Goal: Task Accomplishment & Management: Manage account settings

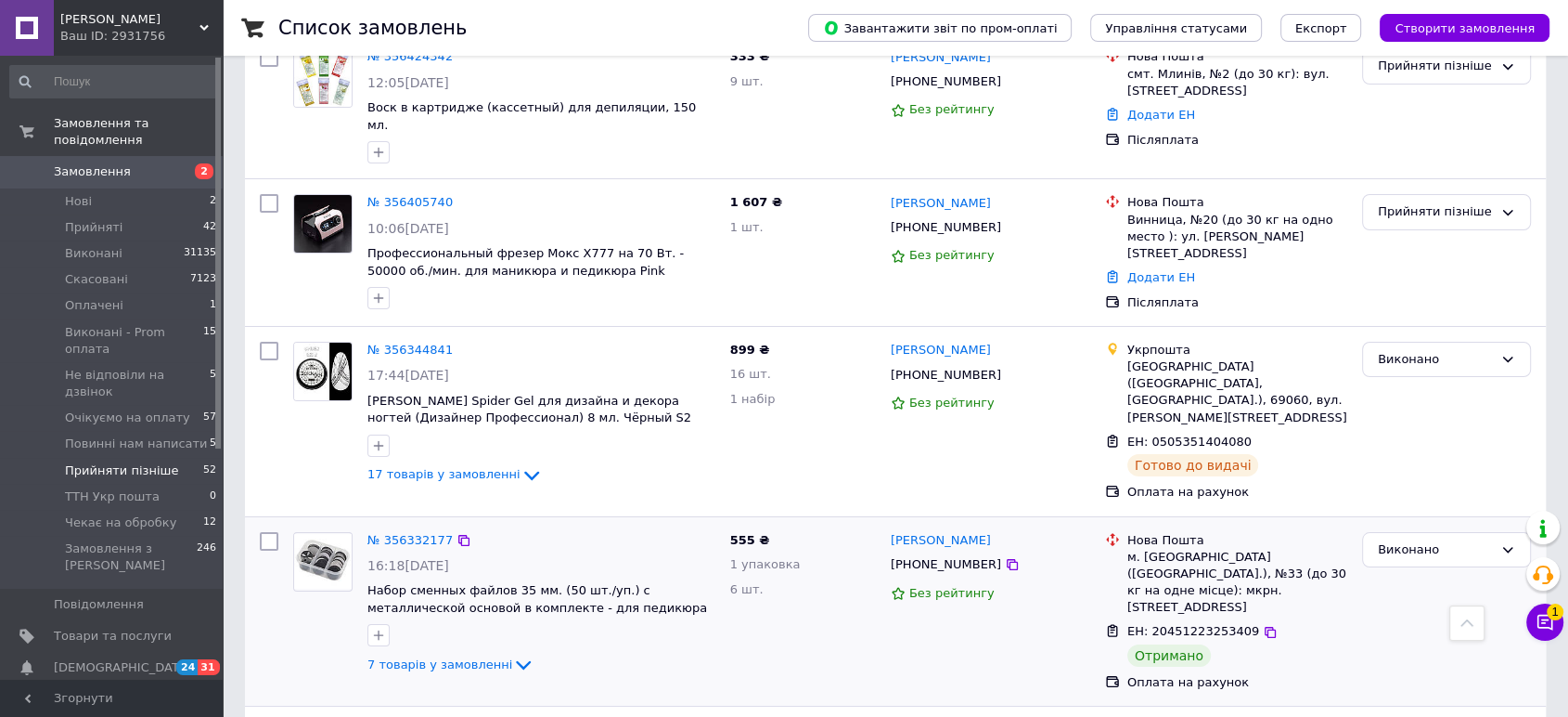
scroll to position [6798, 0]
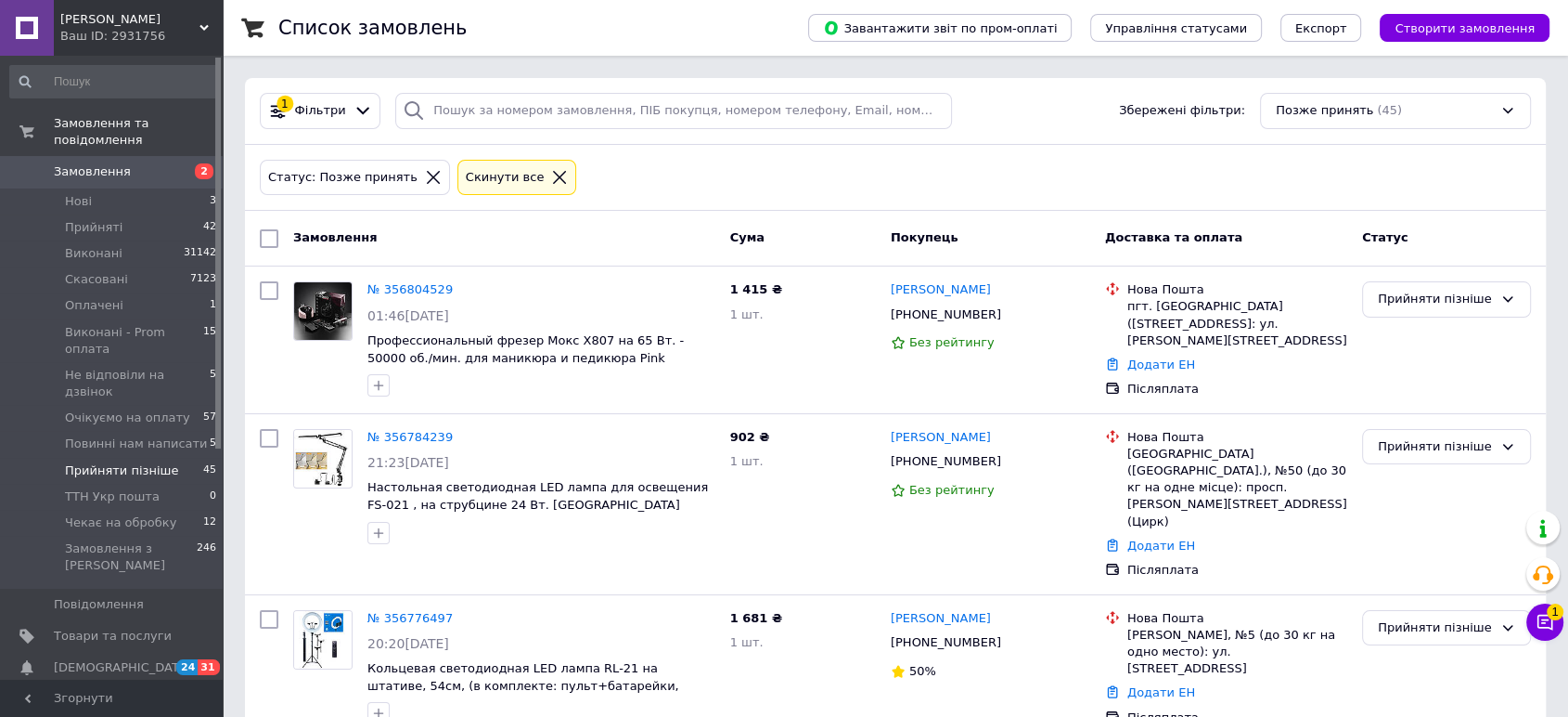
click at [104, 163] on span "Замовлення" at bounding box center [92, 171] width 77 height 17
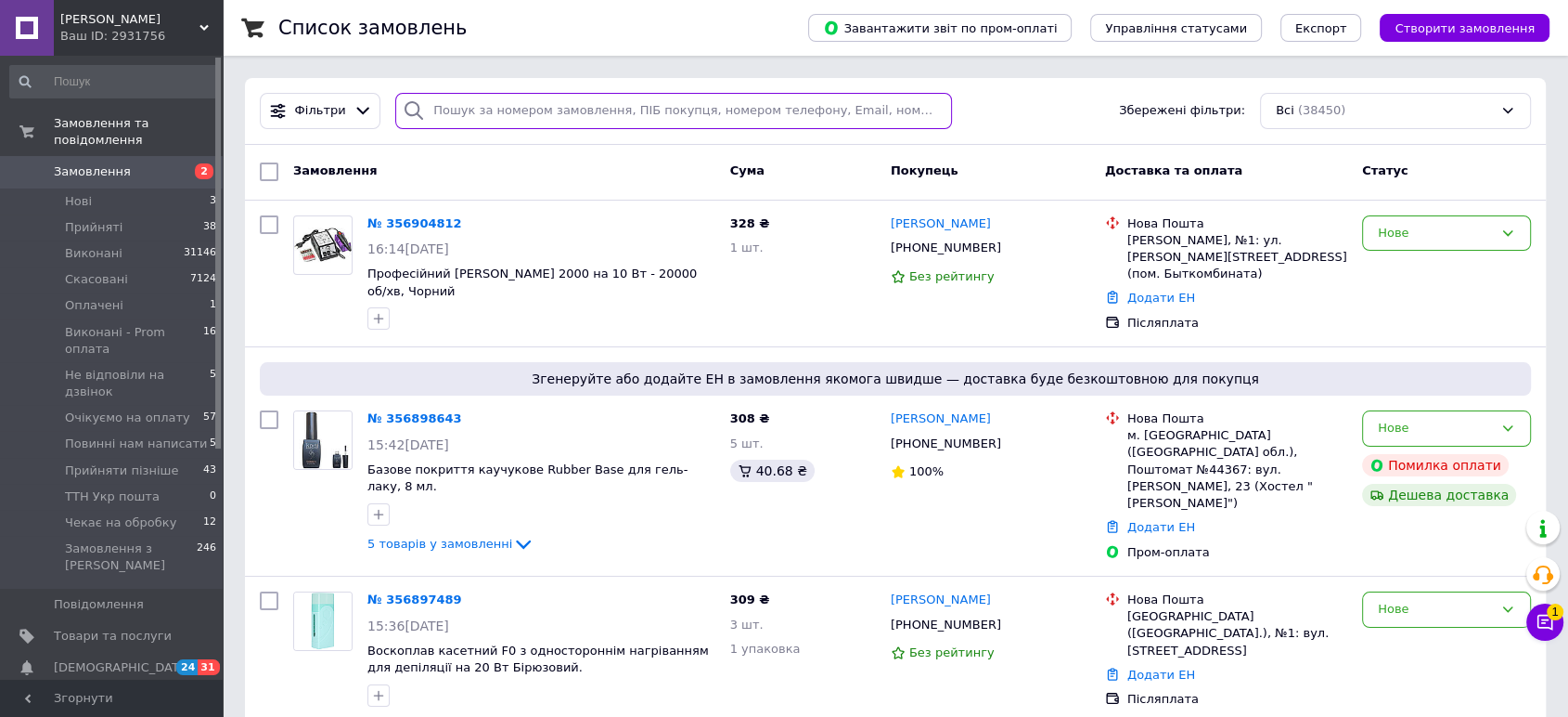
click at [526, 107] on input "search" at bounding box center [674, 111] width 557 height 36
type input "5"
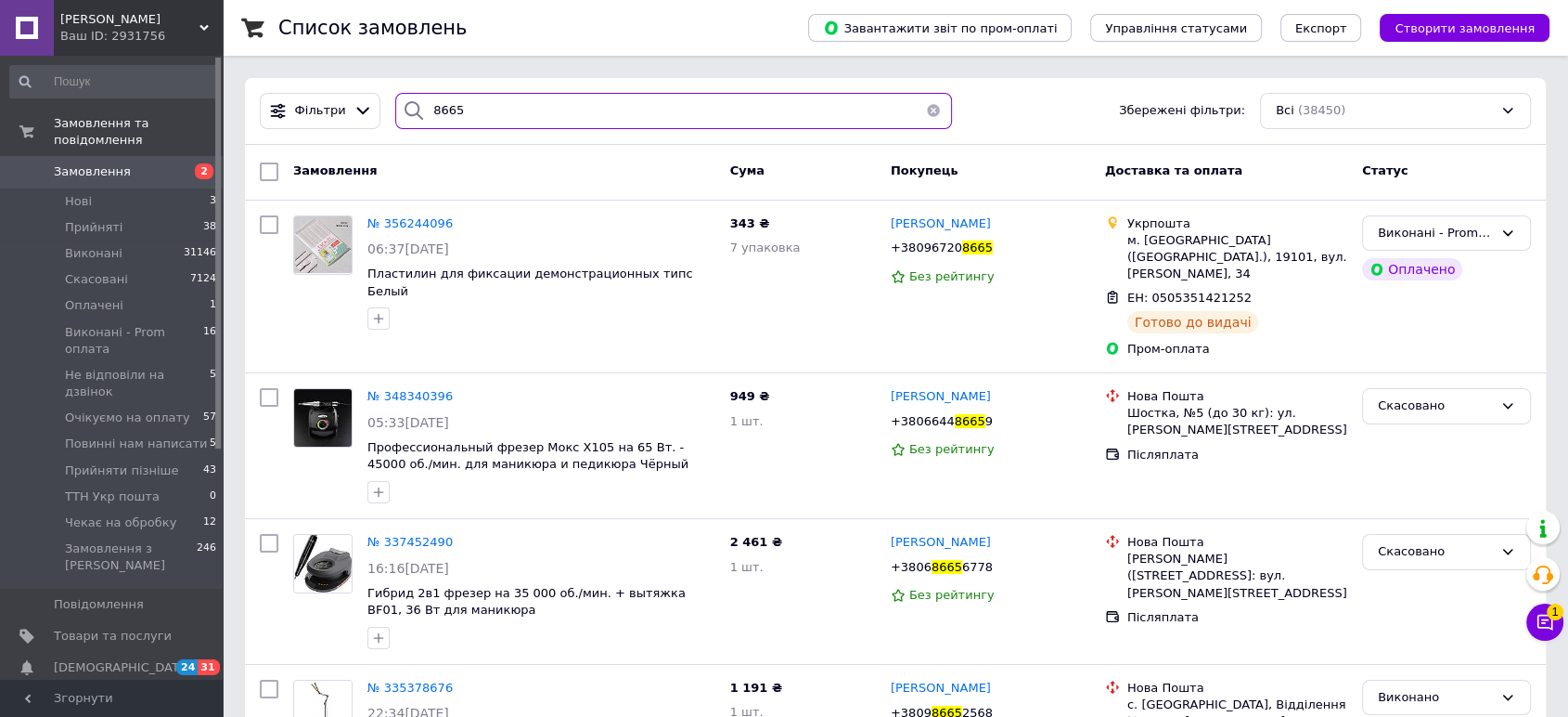
click at [556, 112] on input "8665" at bounding box center [674, 111] width 557 height 36
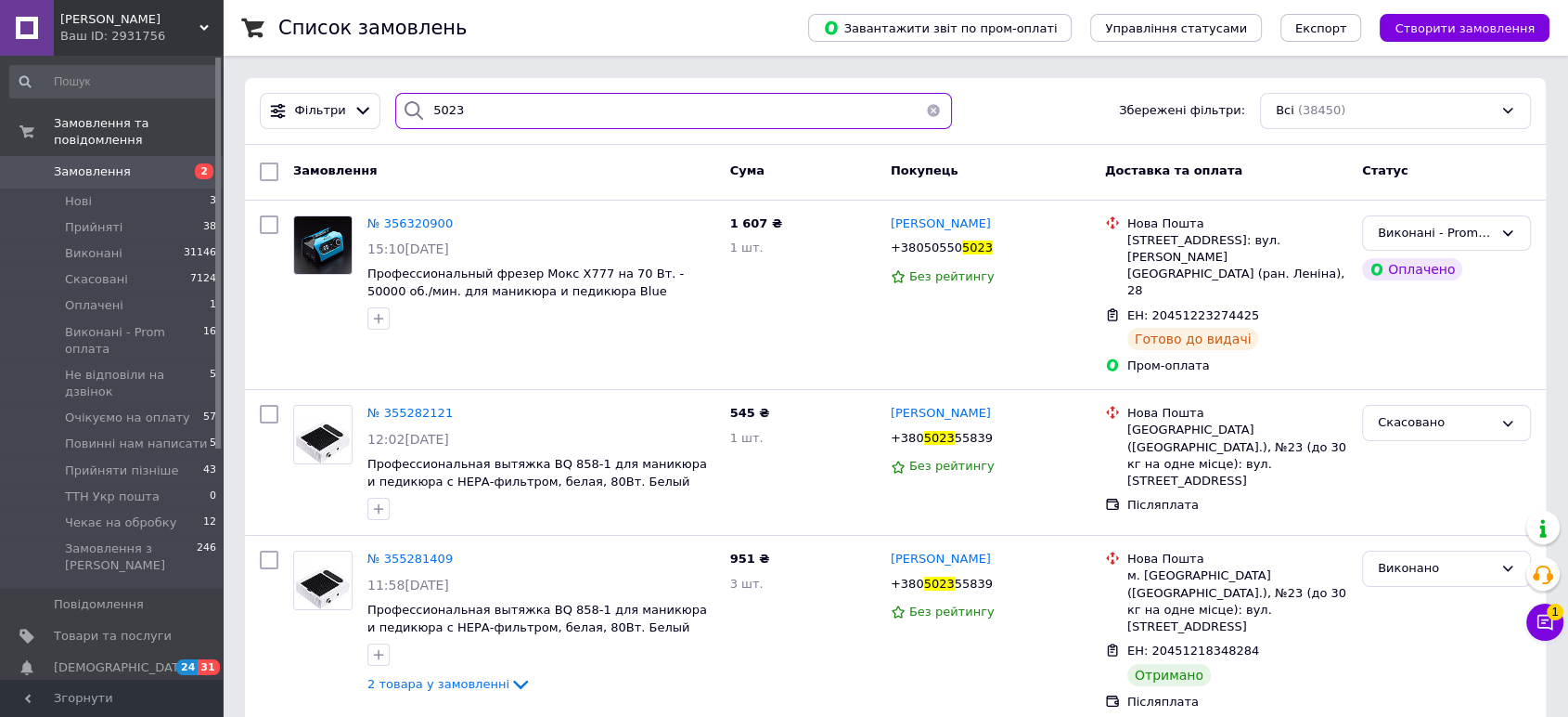
click at [556, 112] on input "5023" at bounding box center [674, 111] width 557 height 36
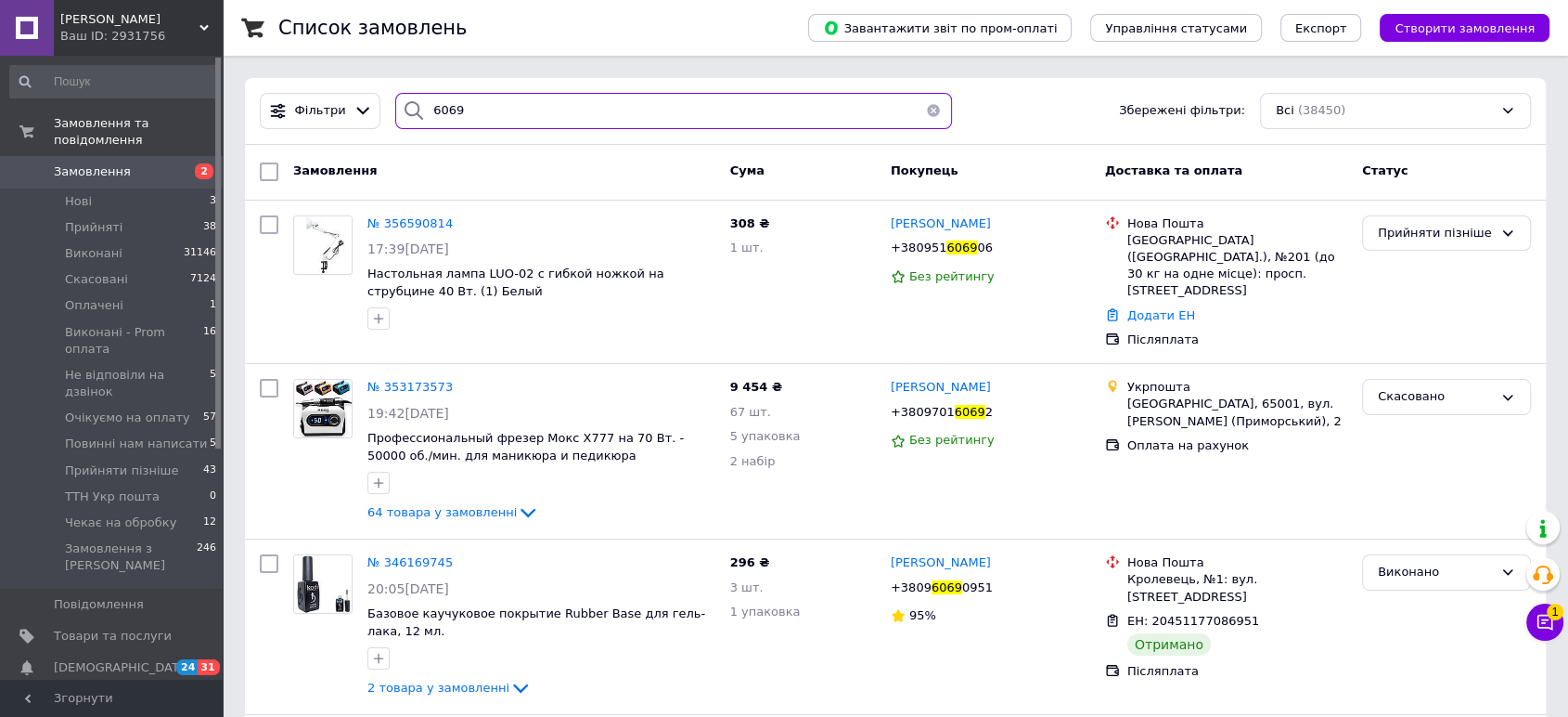
click at [488, 124] on input "6069" at bounding box center [674, 111] width 557 height 36
type input "C"
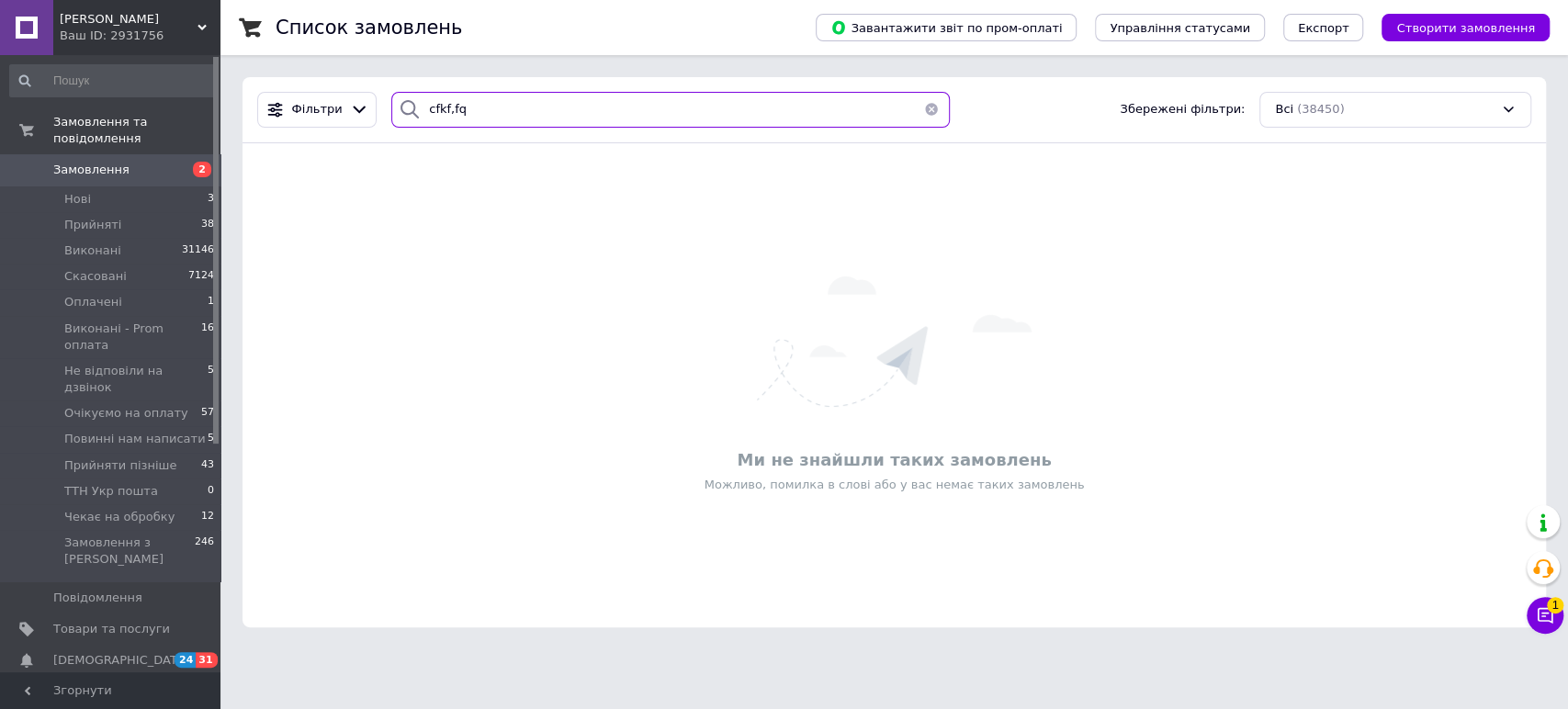
click at [483, 124] on input "cfkf,fq" at bounding box center [669, 109] width 558 height 36
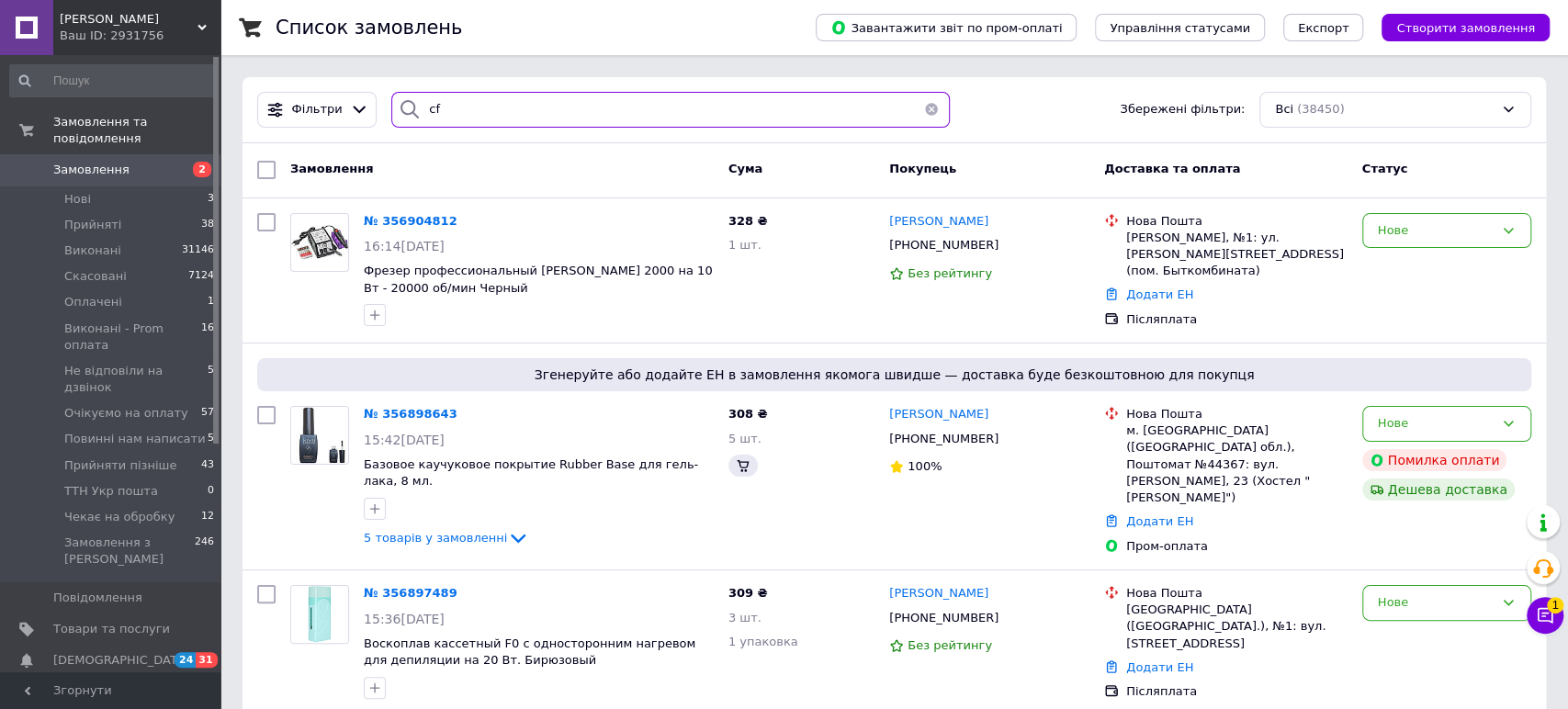
type input "c"
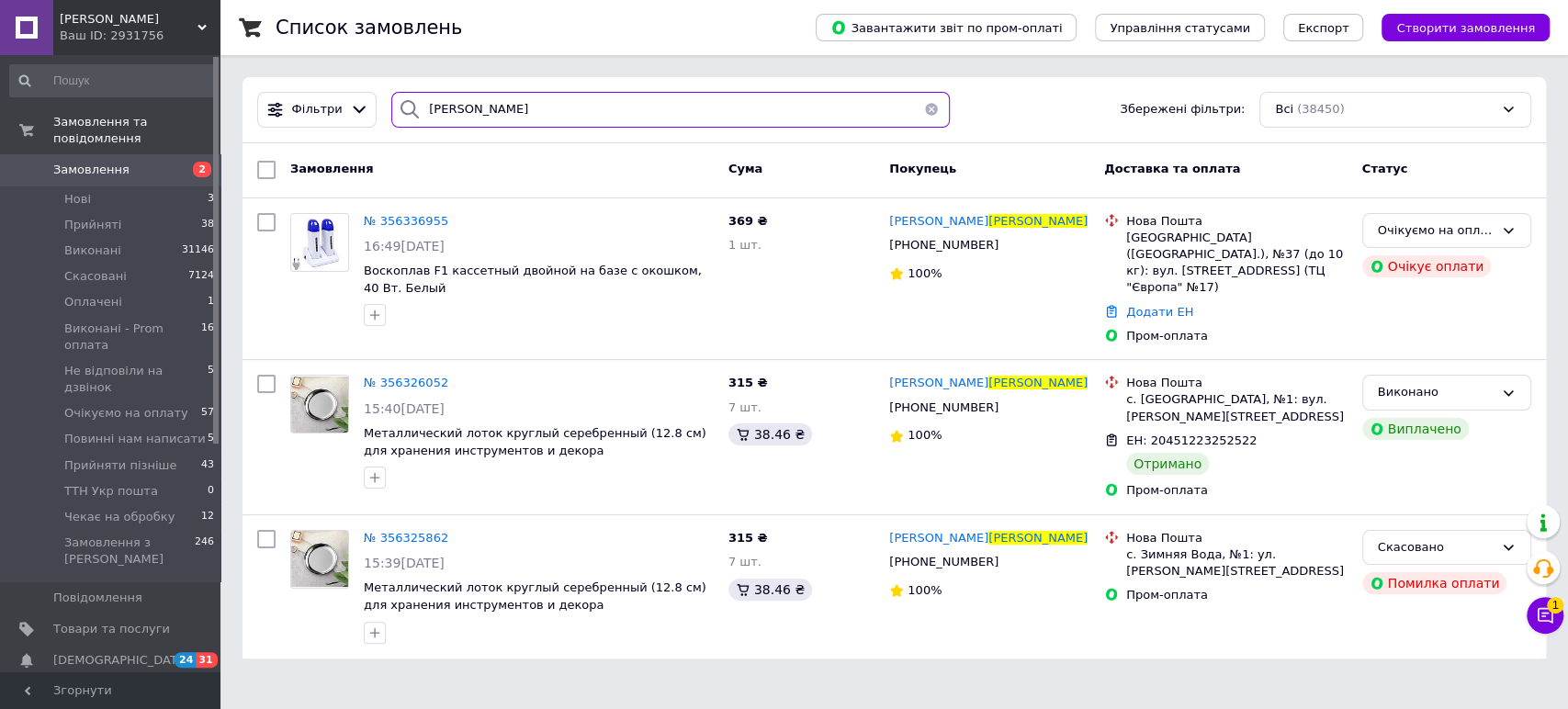
click at [862, 103] on input "салабай" at bounding box center [669, 109] width 558 height 36
type input "4900"
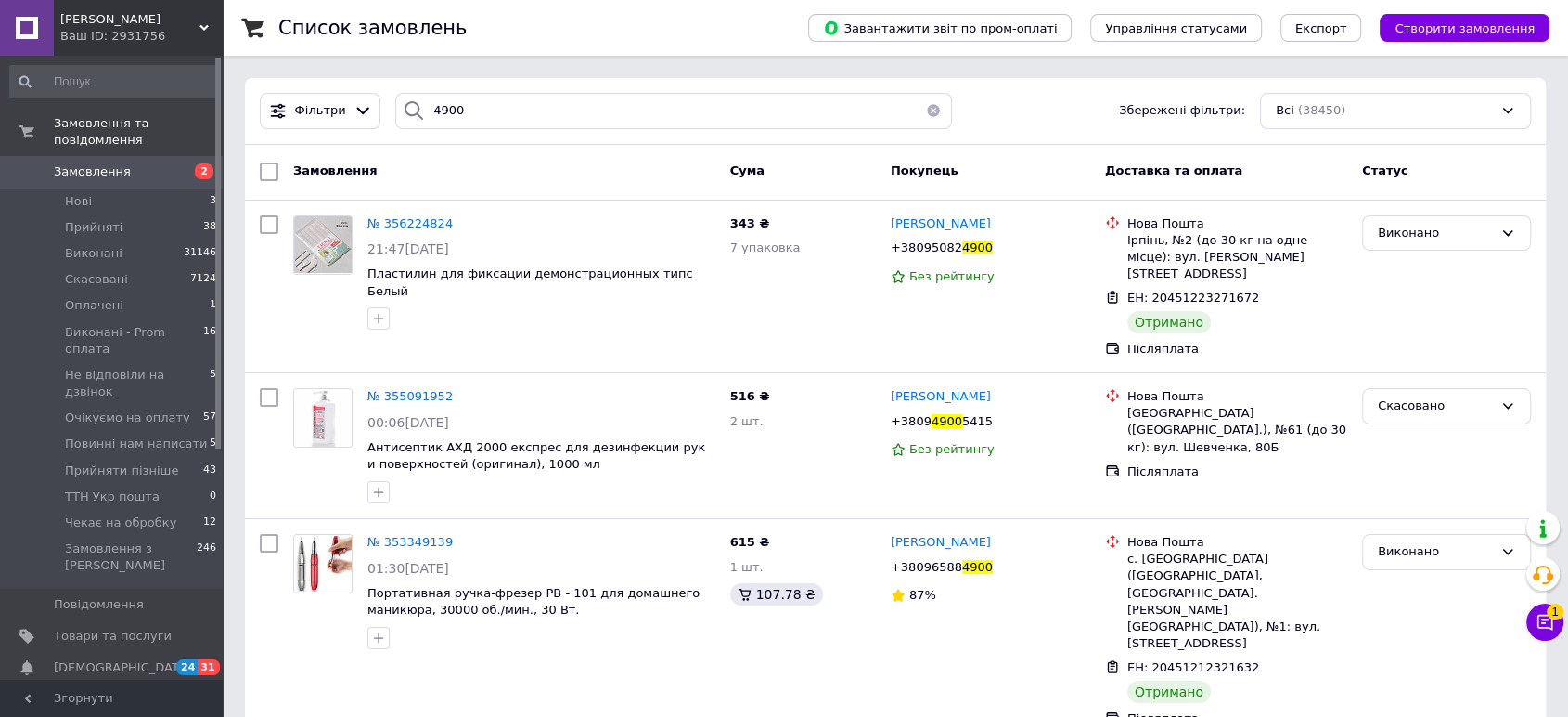
click at [455, 130] on div "Фільтри 4900 Збережені фільтри: Всі (38450)" at bounding box center [895, 112] width 1301 height 67
click at [450, 120] on input "4900" at bounding box center [674, 111] width 557 height 36
